Goal: Check status: Check status

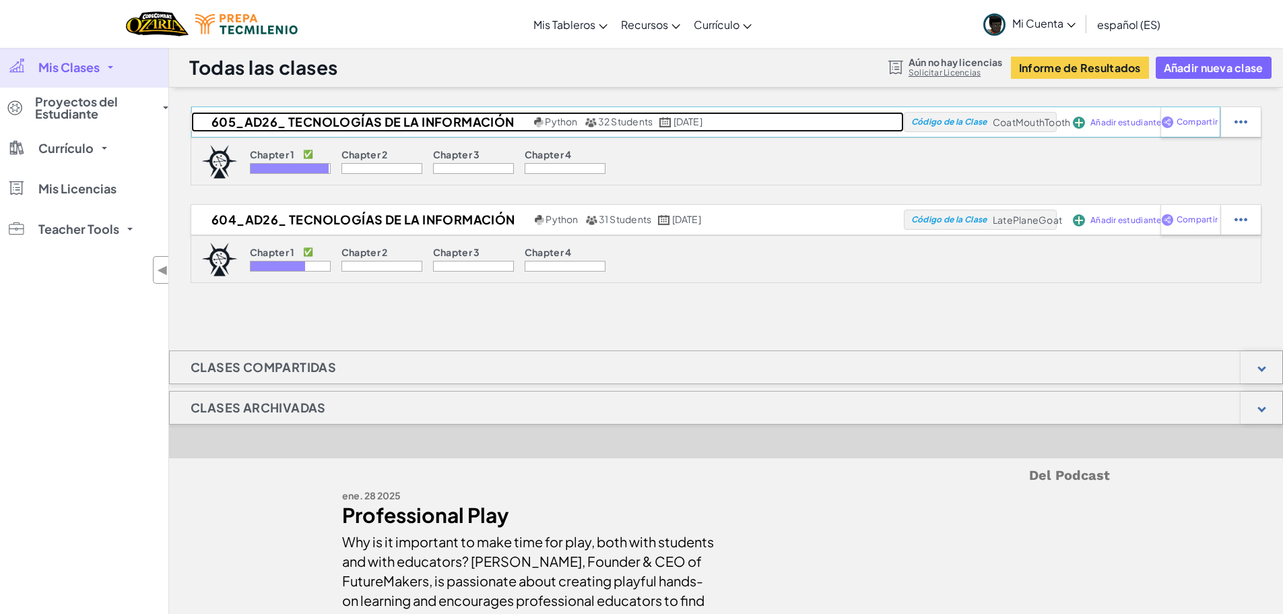
click at [311, 122] on h2 "605_AD26_ Tecnologías de la Información" at bounding box center [360, 122] width 339 height 20
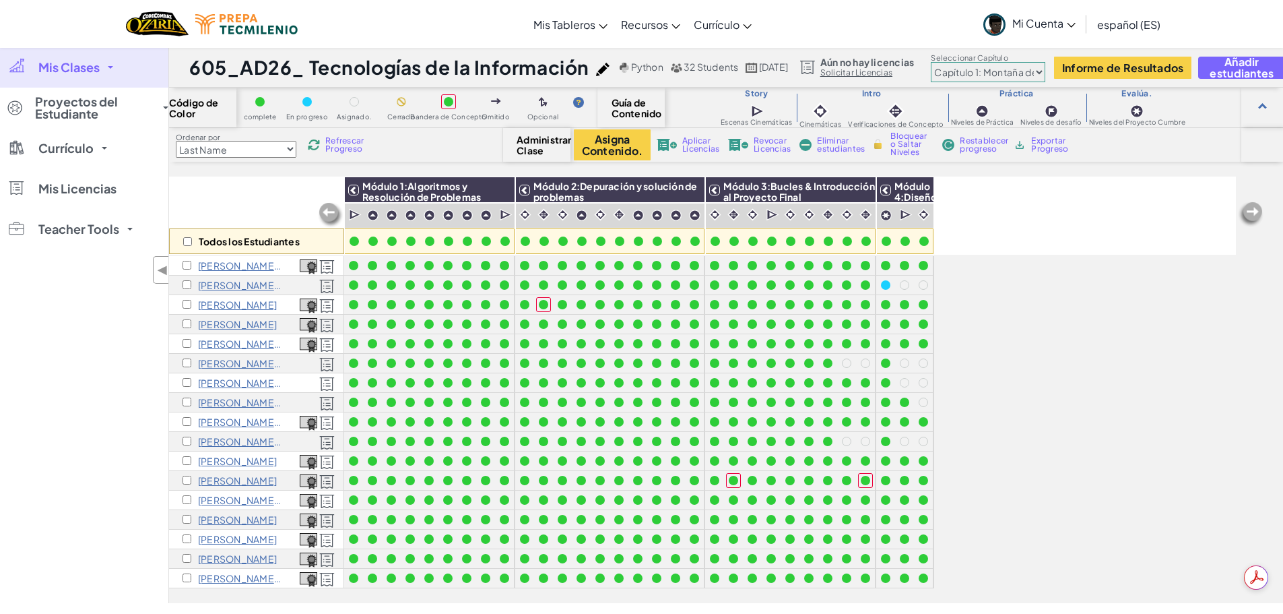
click at [1045, 73] on select "Capítulo 1: Montaña del Cielo Capítulo 2: Los Bailarines de la Luna Capítulo 3:…" at bounding box center [988, 72] width 114 height 20
select select "5d8a57abe8919b28d5113af1"
click at [993, 62] on select "Capítulo 1: Montaña del Cielo Capítulo 2: Los Bailarines de la Luna Capítulo 3:…" at bounding box center [988, 72] width 114 height 20
